Goal: Task Accomplishment & Management: Use online tool/utility

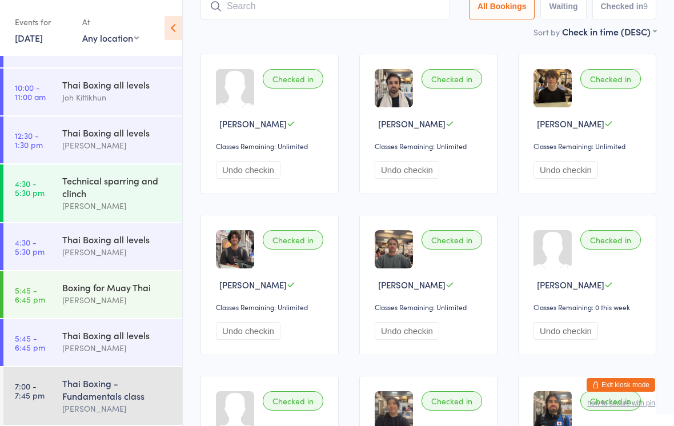
scroll to position [66, 0]
click at [38, 36] on link "[DATE]" at bounding box center [29, 37] width 28 height 13
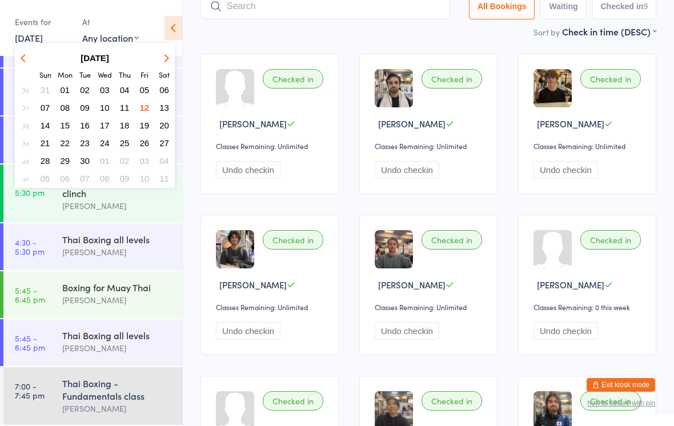
click at [158, 110] on button "13" at bounding box center [164, 107] width 18 height 15
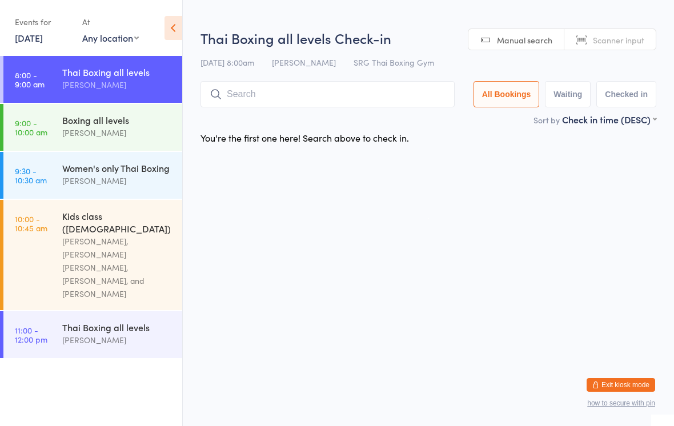
click at [273, 104] on input "search" at bounding box center [327, 94] width 254 height 26
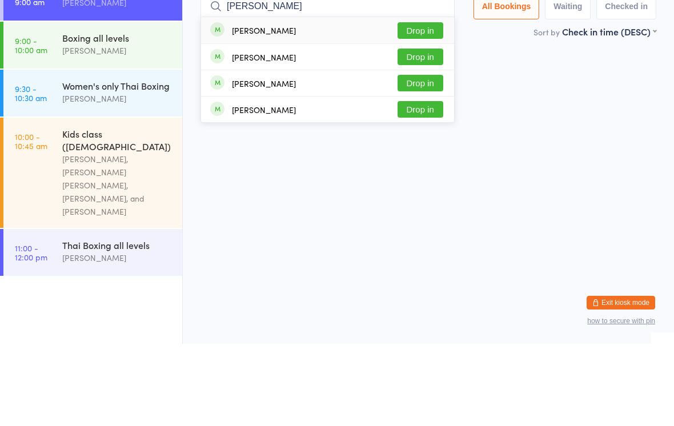
type input "[PERSON_NAME]"
click at [429, 104] on button "Drop in" at bounding box center [420, 112] width 46 height 17
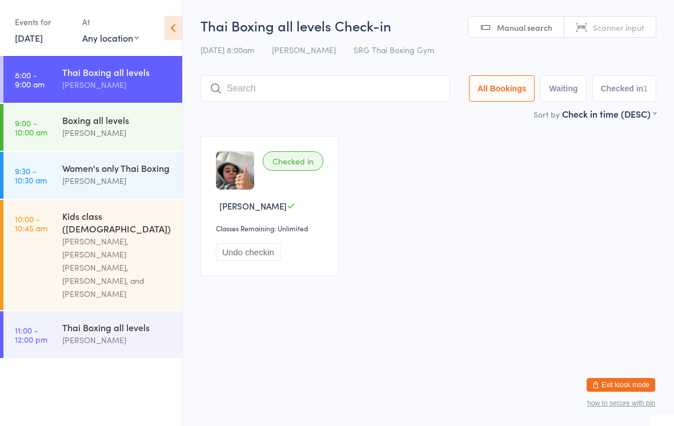
click at [319, 77] on input "search" at bounding box center [324, 88] width 249 height 26
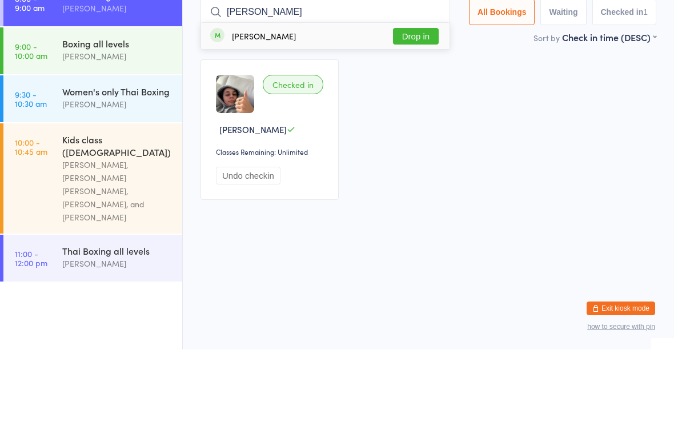
type input "[PERSON_NAME]"
click at [420, 104] on button "Drop in" at bounding box center [416, 112] width 46 height 17
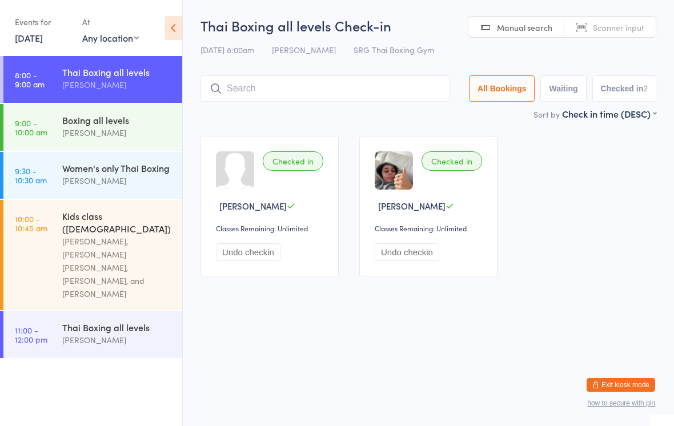
click at [265, 82] on input "search" at bounding box center [324, 88] width 249 height 26
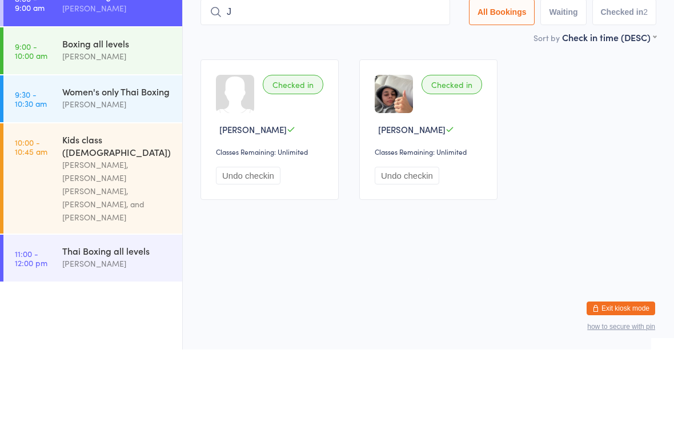
type input "Ji"
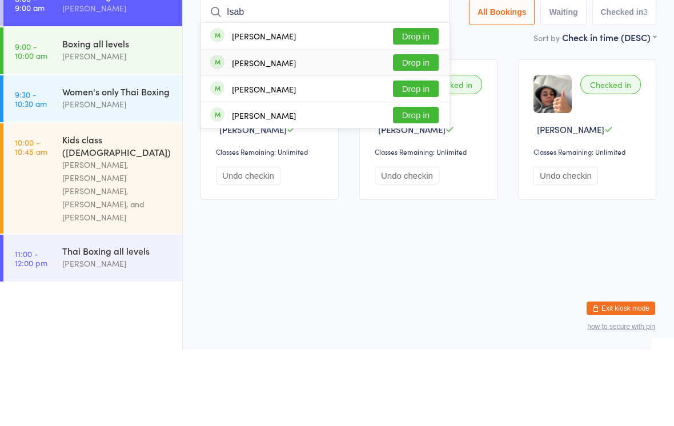
type input "Isab"
click at [246, 135] on div "[PERSON_NAME]" at bounding box center [264, 139] width 64 height 9
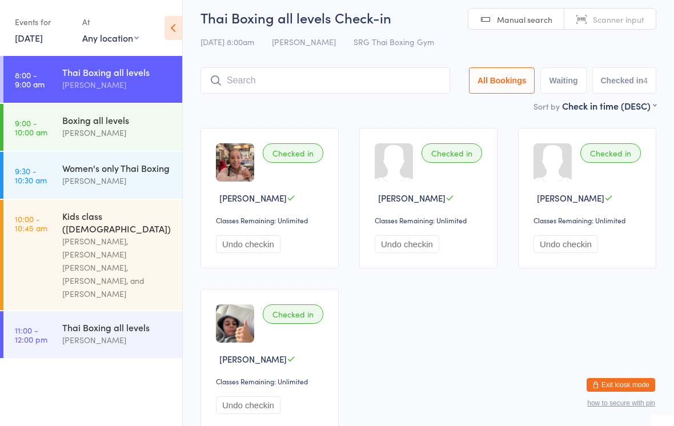
click at [390, 107] on div "Sort by Check in time (DESC) First name (ASC) First name (DESC) Last name (ASC)…" at bounding box center [428, 105] width 456 height 13
click at [423, 94] on input "search" at bounding box center [324, 80] width 249 height 26
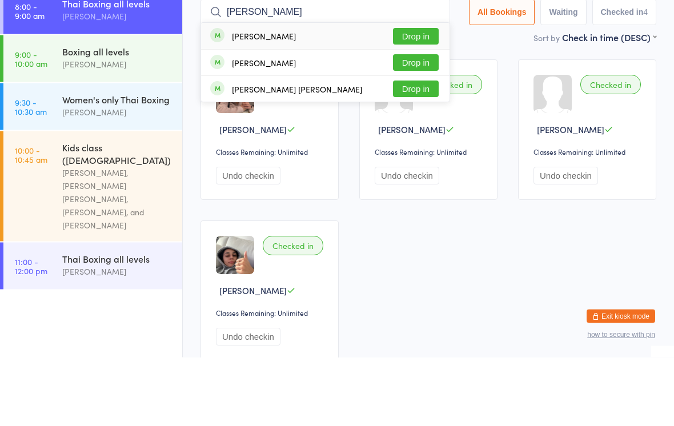
type input "[PERSON_NAME]"
click at [413, 123] on button "Drop in" at bounding box center [416, 131] width 46 height 17
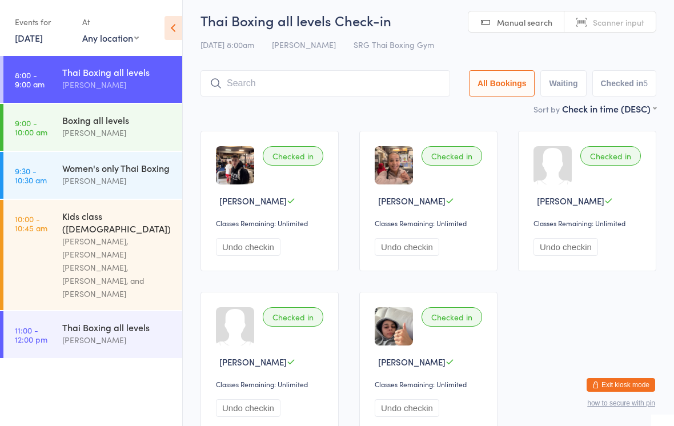
scroll to position [0, 0]
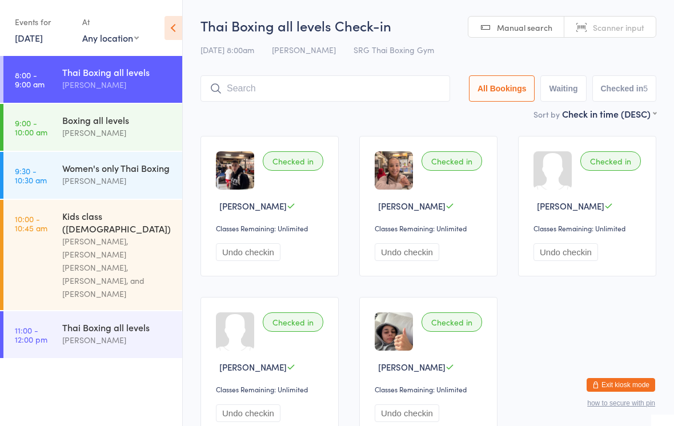
click at [37, 80] on time "8:00 - 9:00 am" at bounding box center [30, 79] width 30 height 18
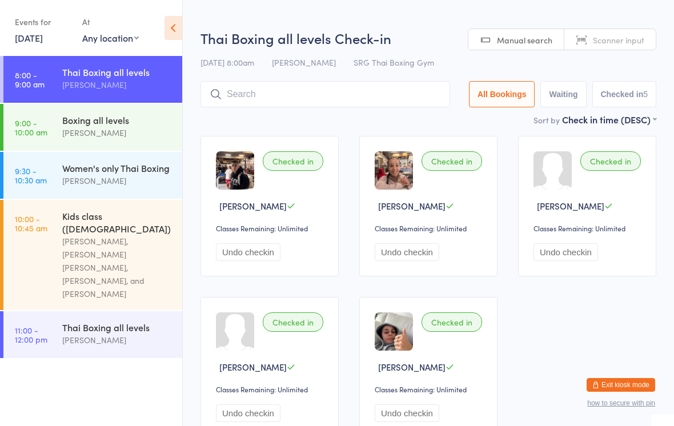
click at [239, 92] on input "search" at bounding box center [324, 94] width 249 height 26
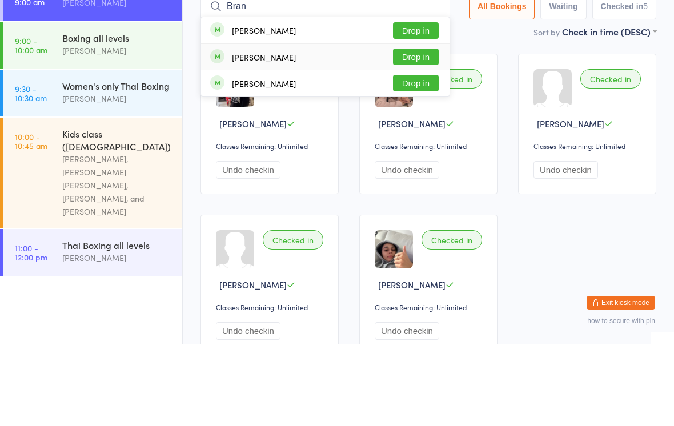
type input "Bran"
click at [212, 131] on span at bounding box center [217, 138] width 14 height 14
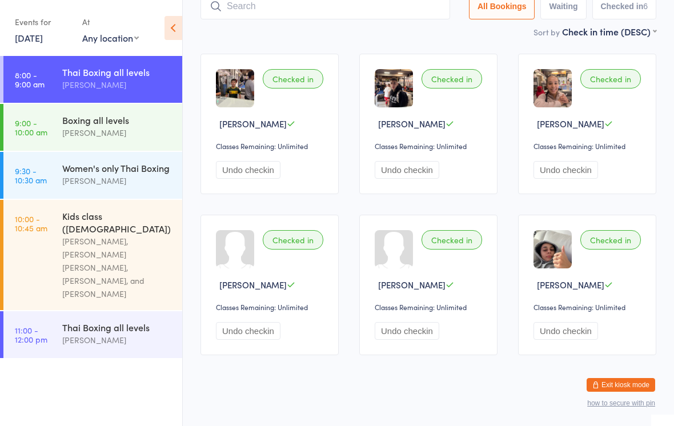
click at [134, 77] on div "Thai Boxing all levels" at bounding box center [117, 72] width 110 height 13
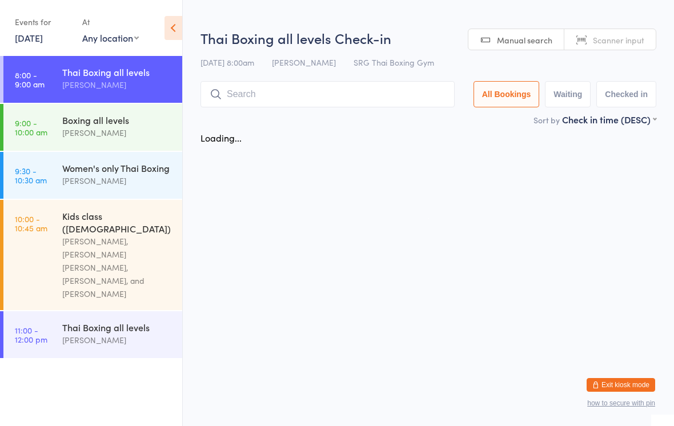
scroll to position [0, 0]
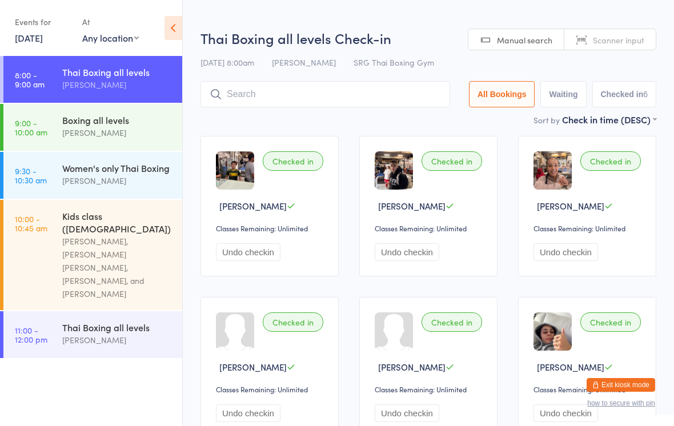
click at [374, 99] on input "search" at bounding box center [324, 94] width 249 height 26
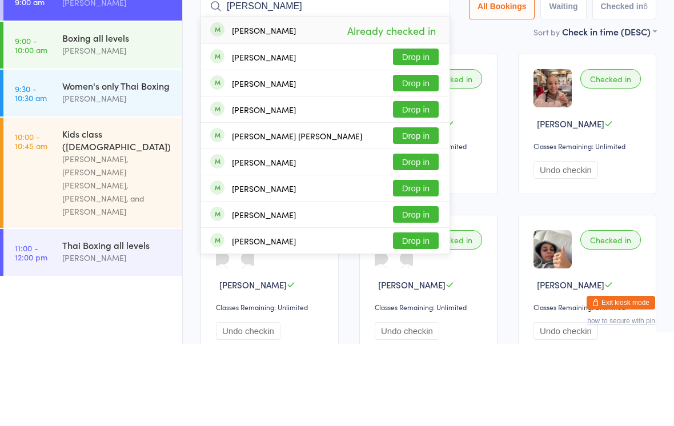
type input "[PERSON_NAME]"
click at [416, 210] on button "Drop in" at bounding box center [416, 218] width 46 height 17
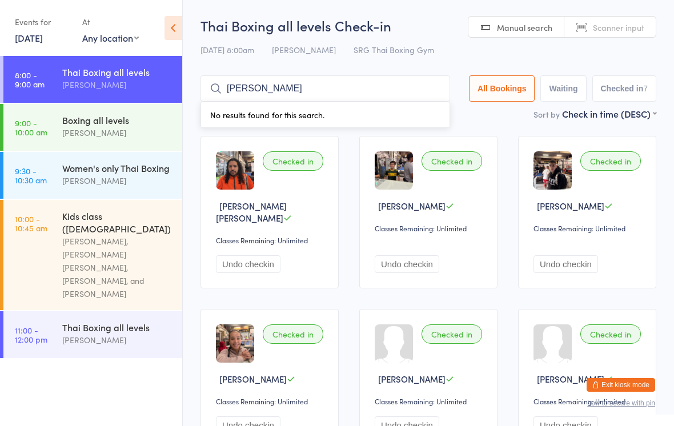
type input "[PERSON_NAME]"
click at [131, 71] on div "Thai Boxing all levels" at bounding box center [117, 72] width 110 height 13
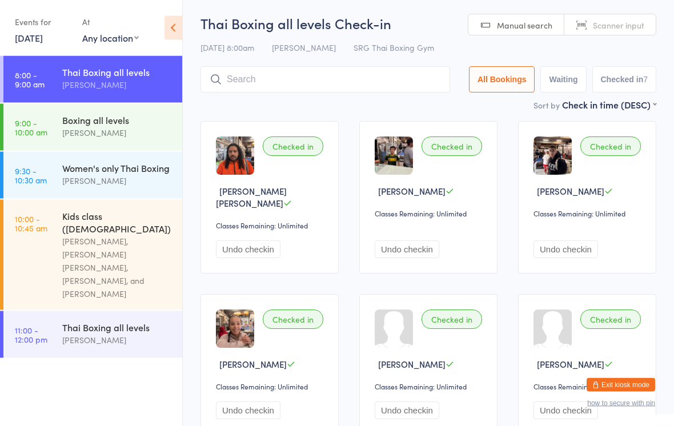
scroll to position [19, 0]
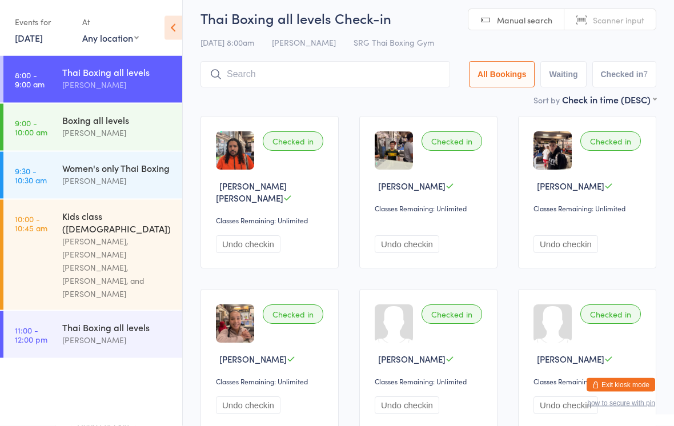
click at [394, 82] on input "search" at bounding box center [324, 75] width 249 height 26
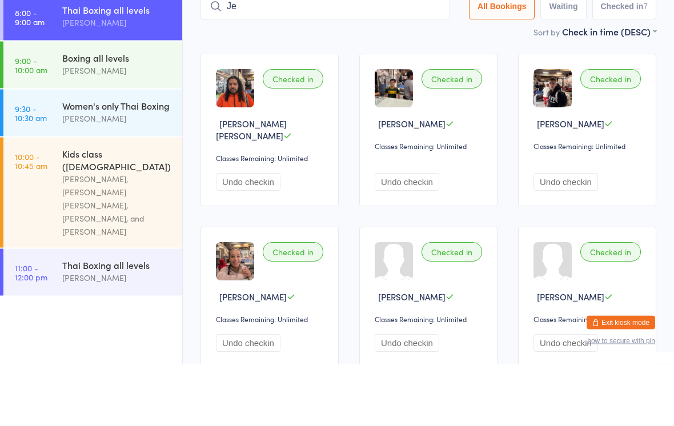
type input "J"
type input "Fer"
click at [422, 85] on button "Drop in" at bounding box center [416, 93] width 46 height 17
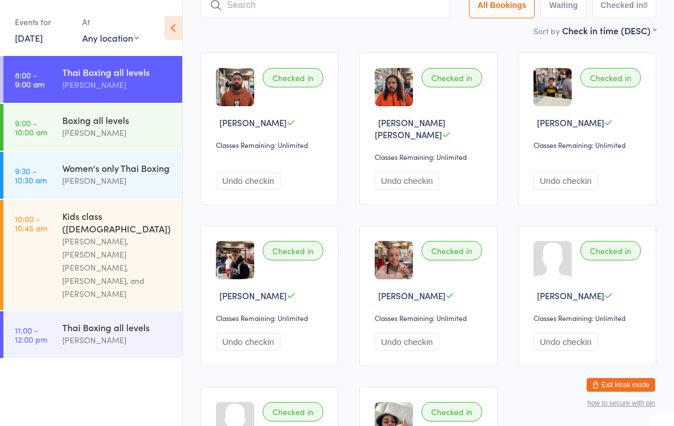
scroll to position [0, 0]
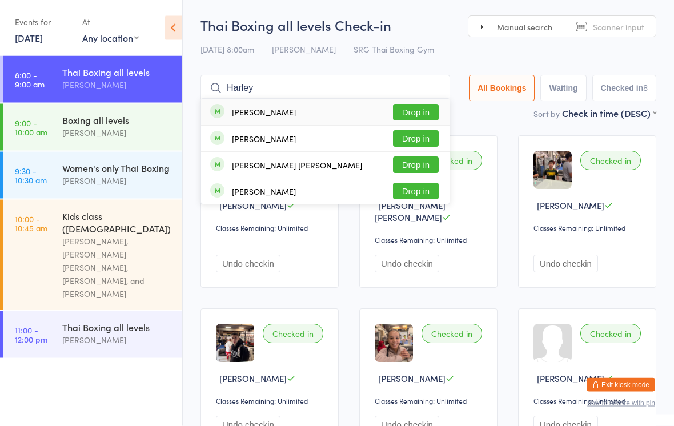
type input "Harley"
click at [417, 112] on button "Drop in" at bounding box center [416, 112] width 46 height 17
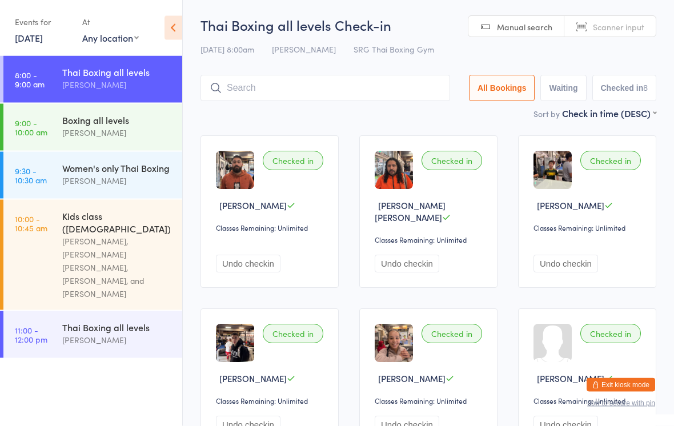
scroll to position [1, 0]
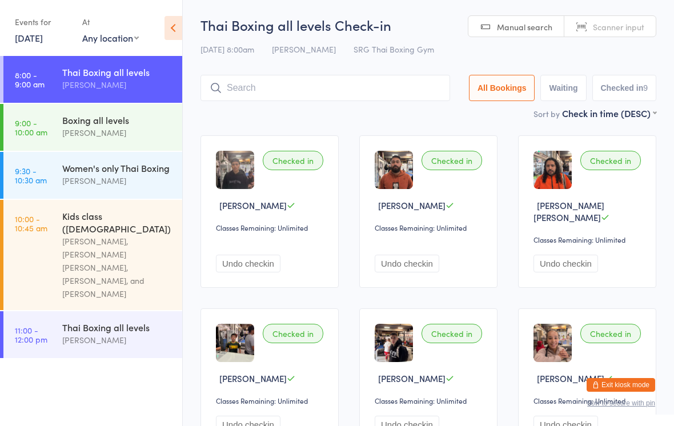
click at [247, 83] on input "search" at bounding box center [324, 88] width 249 height 26
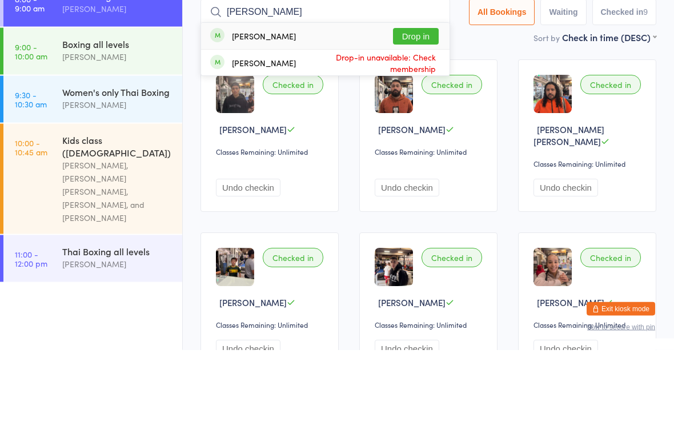
type input "[PERSON_NAME]"
click at [413, 104] on button "Drop in" at bounding box center [416, 112] width 46 height 17
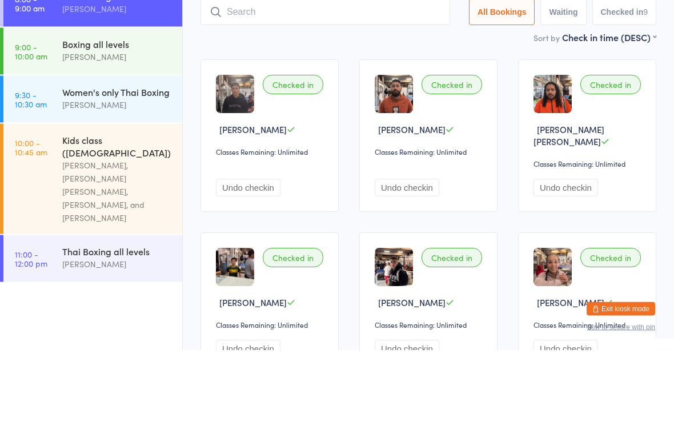
scroll to position [76, 0]
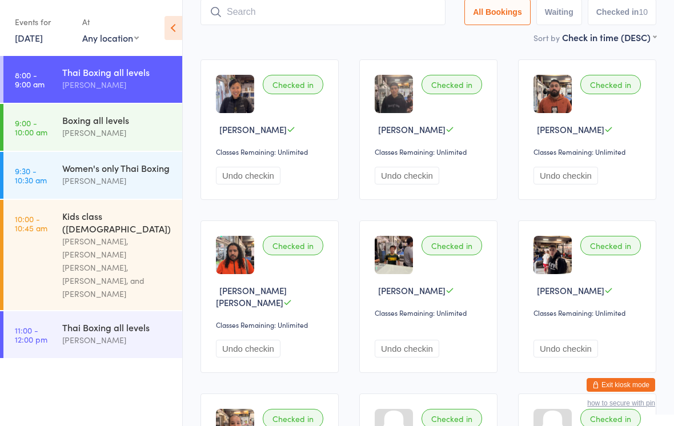
click at [244, 14] on input "search" at bounding box center [322, 12] width 245 height 26
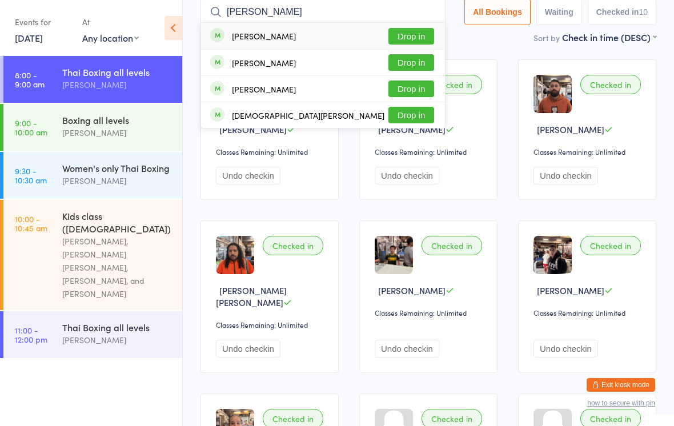
type input "[PERSON_NAME]"
click at [309, 39] on div "[PERSON_NAME] Drop in" at bounding box center [323, 36] width 244 height 26
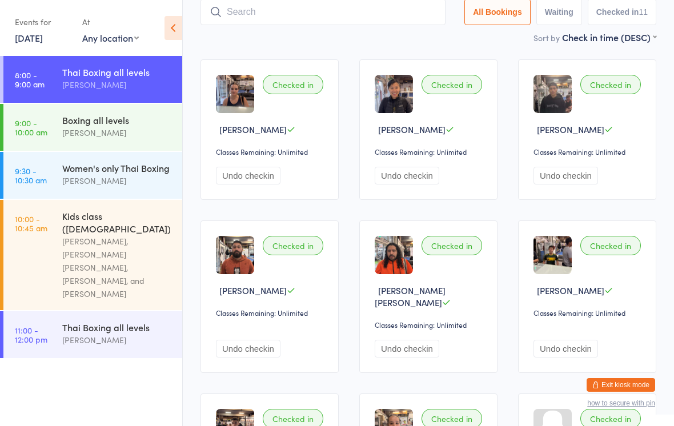
click at [344, 25] on input "search" at bounding box center [322, 12] width 245 height 26
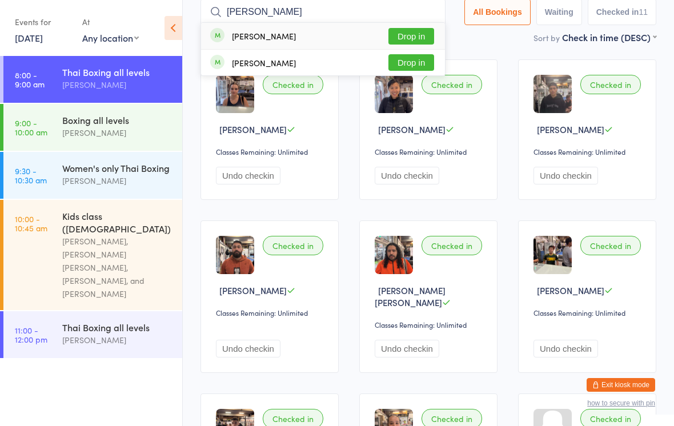
type input "[PERSON_NAME]"
click at [419, 35] on button "Drop in" at bounding box center [411, 36] width 46 height 17
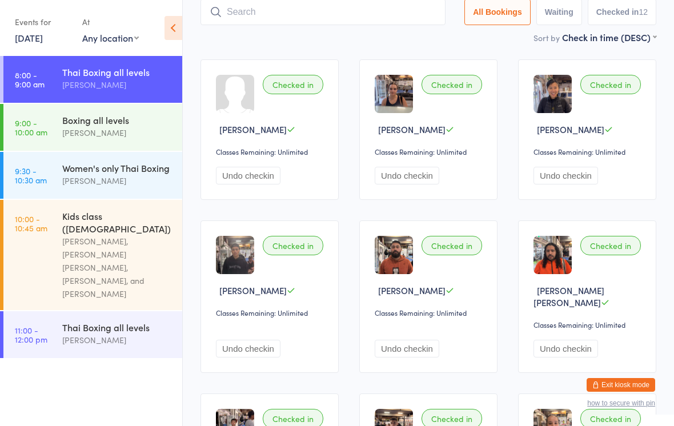
click at [369, 25] on input "search" at bounding box center [322, 12] width 245 height 26
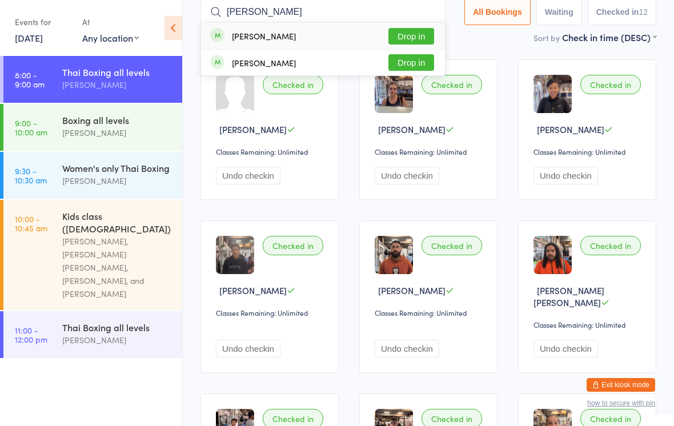
type input "[PERSON_NAME]"
click at [420, 65] on button "Drop in" at bounding box center [411, 62] width 46 height 17
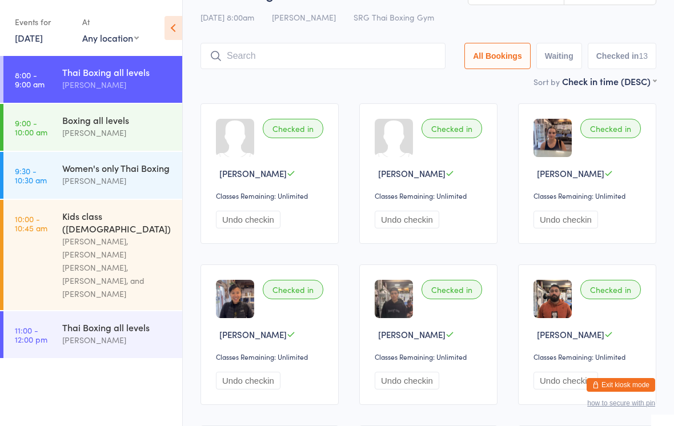
scroll to position [32, 0]
click at [368, 57] on input "search" at bounding box center [322, 56] width 245 height 26
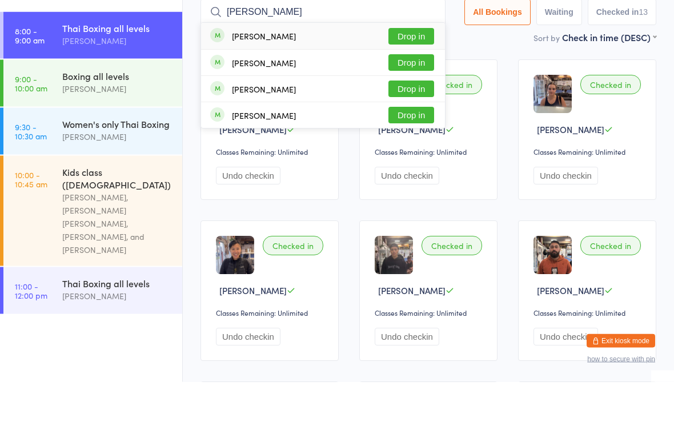
type input "[PERSON_NAME]"
click at [417, 73] on button "Drop in" at bounding box center [411, 81] width 46 height 17
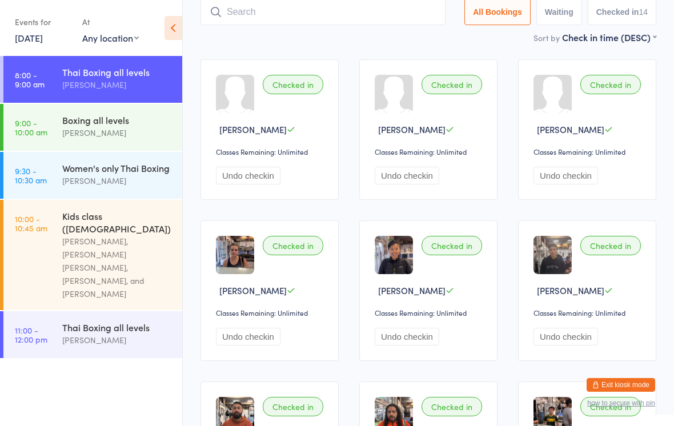
click at [112, 84] on div "[PERSON_NAME]" at bounding box center [117, 84] width 110 height 13
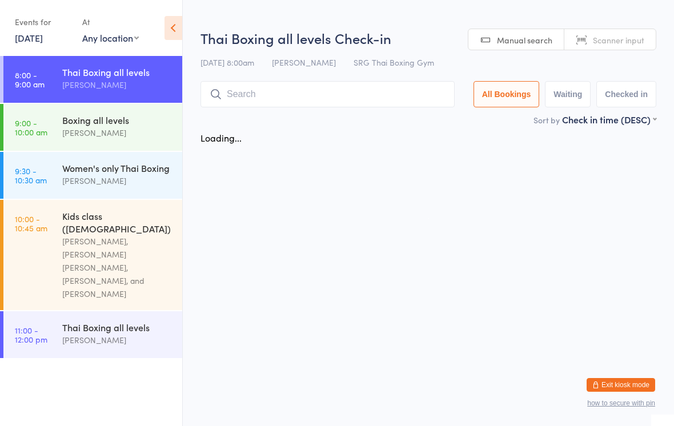
scroll to position [0, 0]
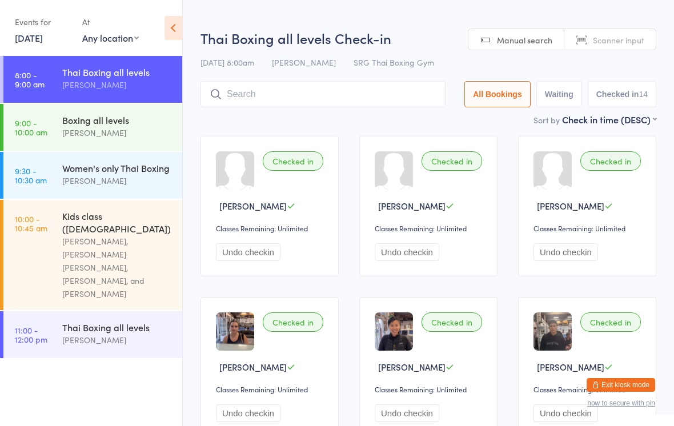
click at [281, 16] on html "You have now entered Kiosk Mode. Members will be able to check themselves in us…" at bounding box center [337, 213] width 674 height 426
click at [294, 101] on input "search" at bounding box center [322, 94] width 245 height 26
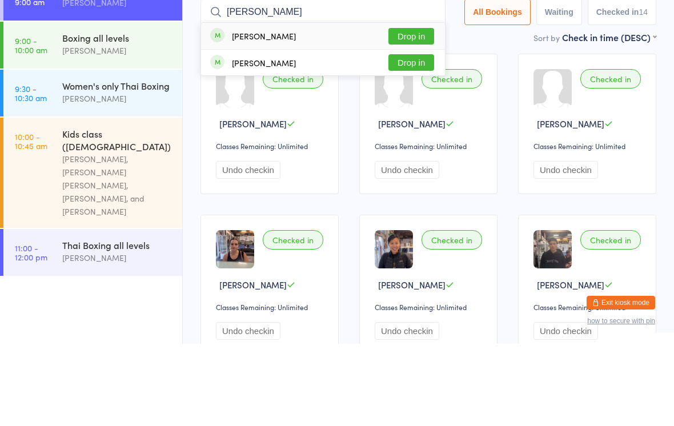
type input "[PERSON_NAME]"
click at [416, 110] on button "Drop in" at bounding box center [411, 118] width 46 height 17
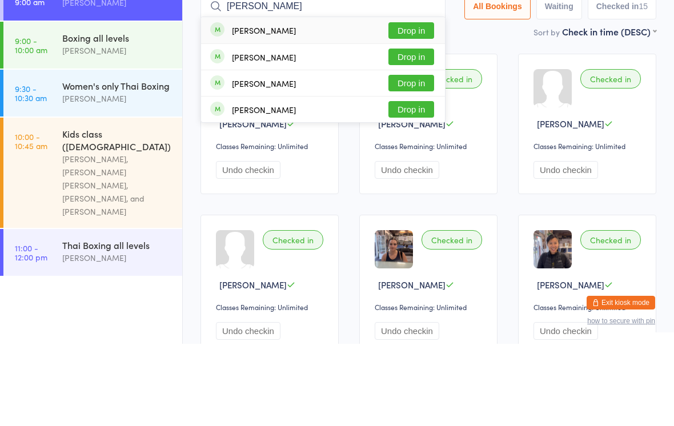
type input "[PERSON_NAME]"
click at [351, 99] on div "[PERSON_NAME] Drop in" at bounding box center [323, 112] width 244 height 26
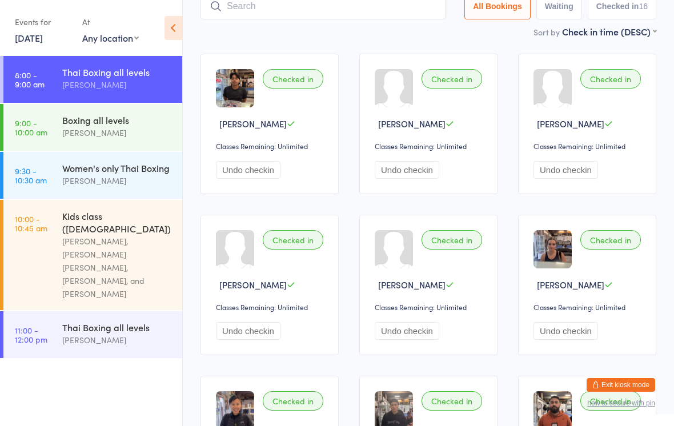
click at [268, 11] on input "search" at bounding box center [322, 6] width 245 height 26
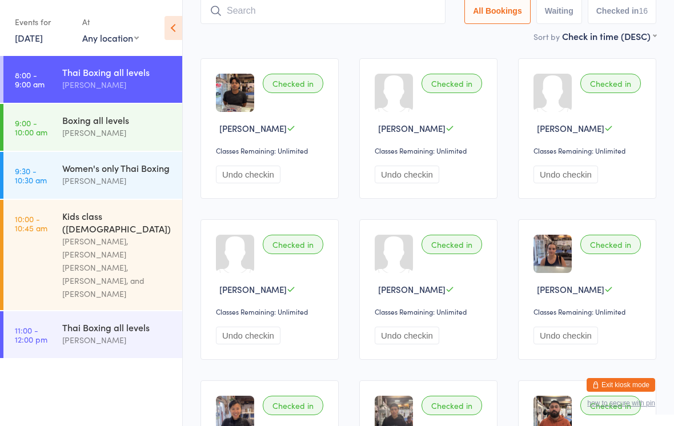
scroll to position [76, 0]
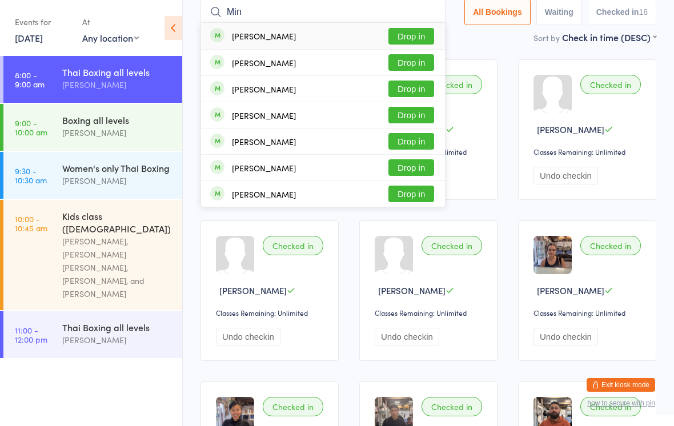
type input "Min"
click at [421, 35] on button "Drop in" at bounding box center [411, 36] width 46 height 17
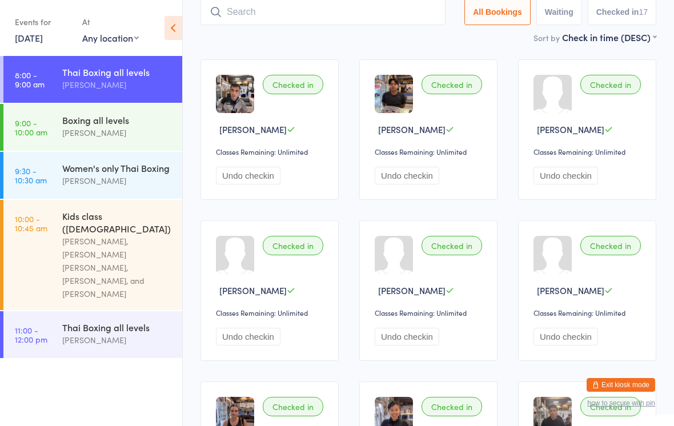
click at [228, 20] on input "search" at bounding box center [322, 12] width 245 height 26
type input "K"
type input "Khyl"
click at [405, 43] on button "Drop in" at bounding box center [411, 36] width 46 height 17
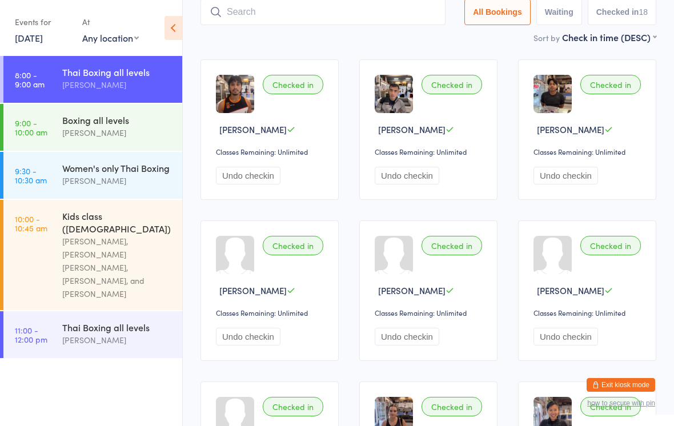
click at [125, 72] on div "Thai Boxing all levels" at bounding box center [117, 72] width 110 height 13
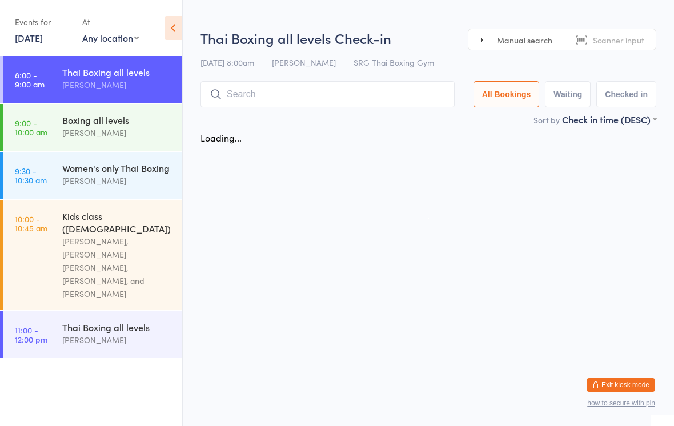
scroll to position [0, 0]
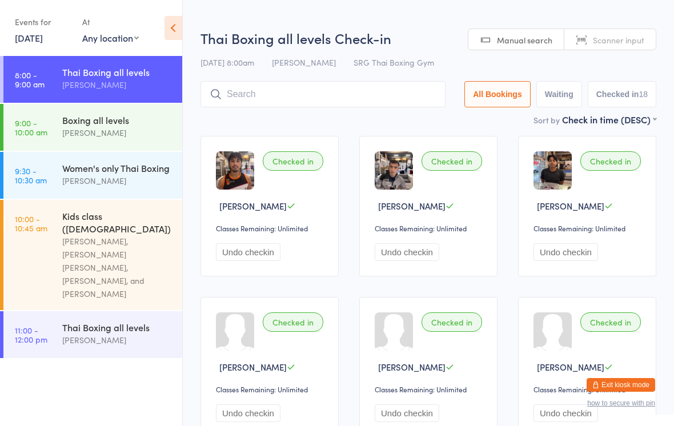
click at [329, 96] on input "search" at bounding box center [322, 94] width 245 height 26
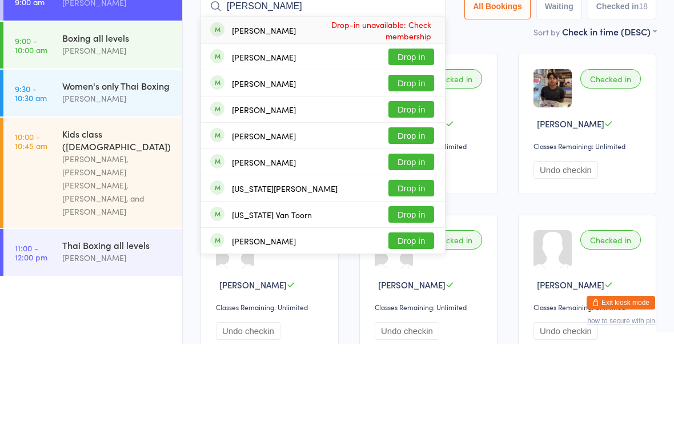
type input "[PERSON_NAME]"
click at [405, 236] on button "Drop in" at bounding box center [411, 244] width 46 height 17
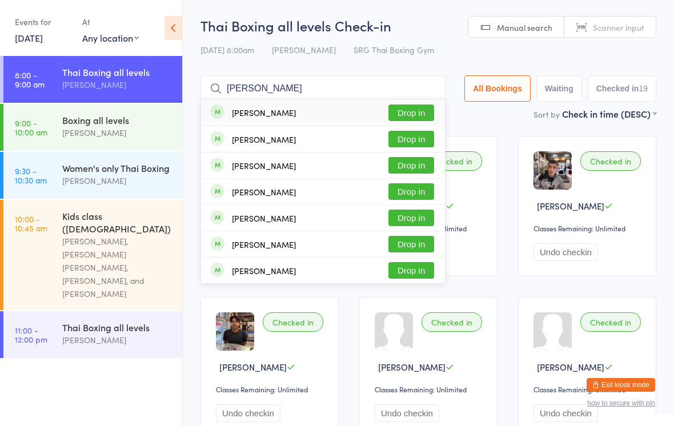
type input "[PERSON_NAME]"
click at [409, 114] on button "Drop in" at bounding box center [411, 112] width 46 height 17
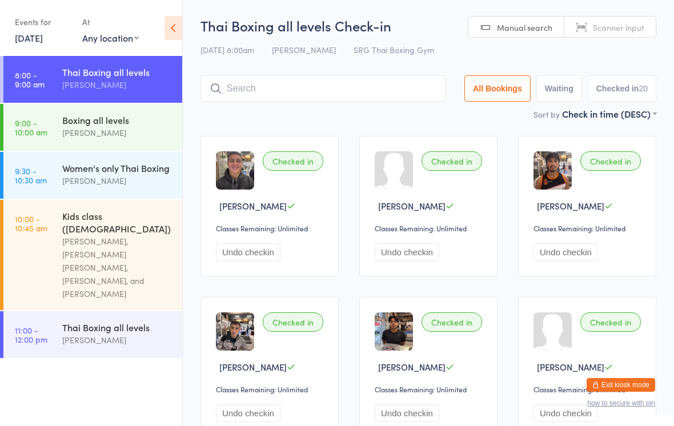
click at [367, 101] on input "search" at bounding box center [322, 88] width 245 height 26
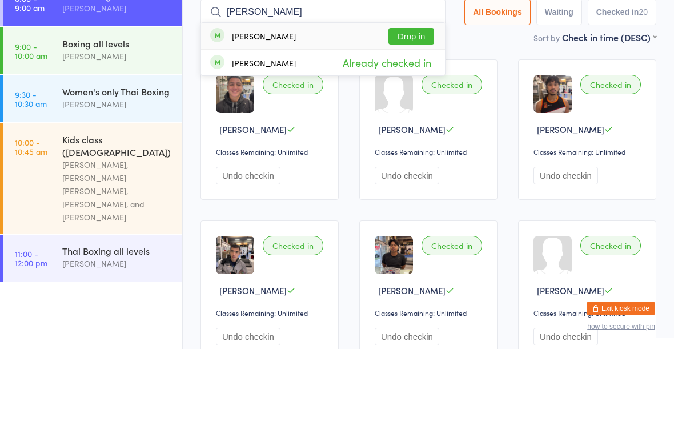
type input "[PERSON_NAME]"
click at [398, 104] on button "Drop in" at bounding box center [411, 112] width 46 height 17
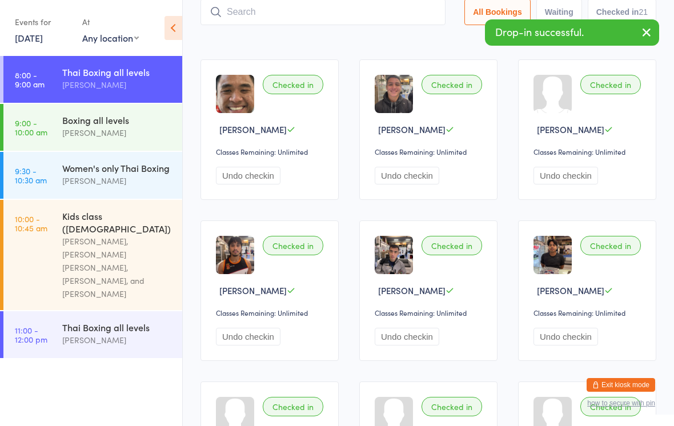
click at [392, 17] on input "search" at bounding box center [322, 12] width 245 height 26
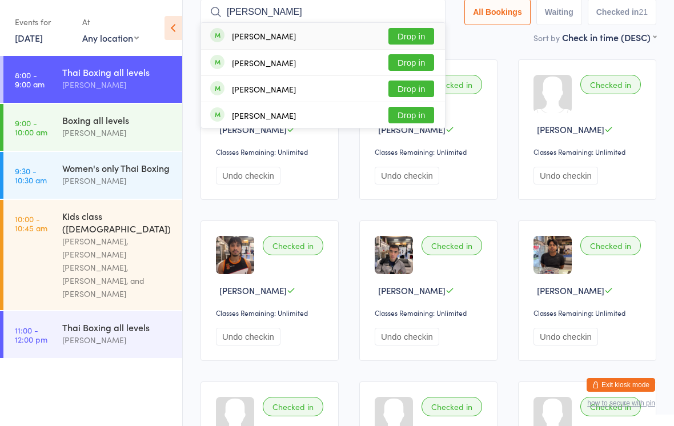
type input "[PERSON_NAME]"
click at [401, 34] on button "Drop in" at bounding box center [411, 36] width 46 height 17
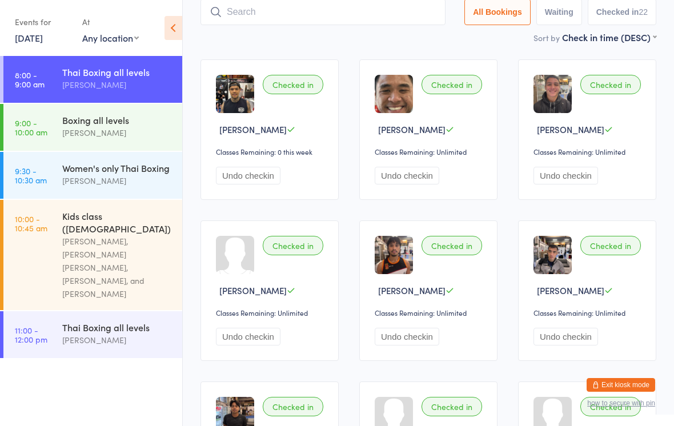
click at [359, 19] on input "search" at bounding box center [322, 12] width 245 height 26
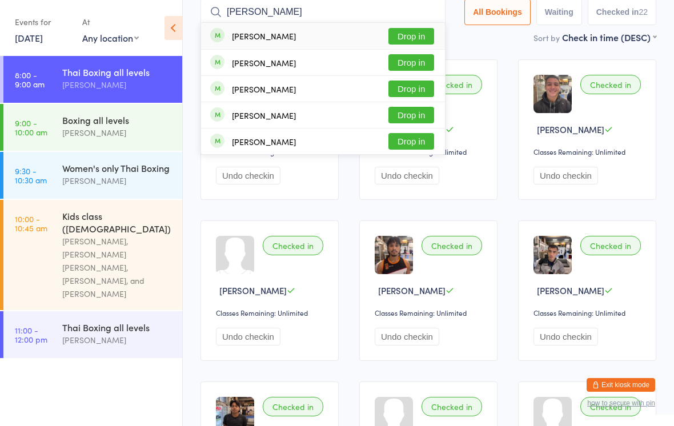
type input "[PERSON_NAME]"
click at [416, 41] on button "Drop in" at bounding box center [411, 36] width 46 height 17
